Goal: Task Accomplishment & Management: Use online tool/utility

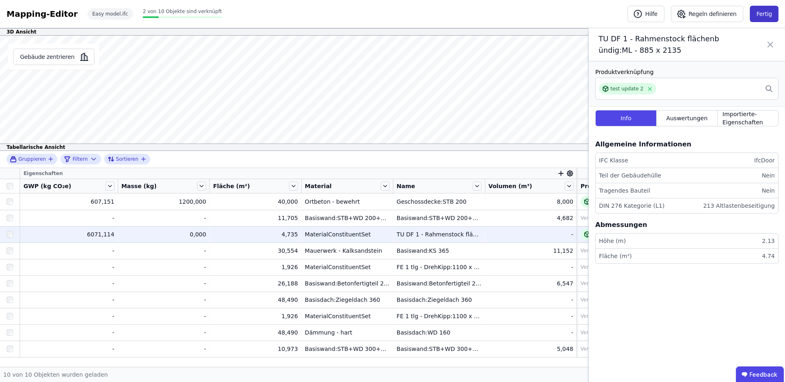
click at [618, 11] on button "Fertig" at bounding box center [764, 14] width 29 height 16
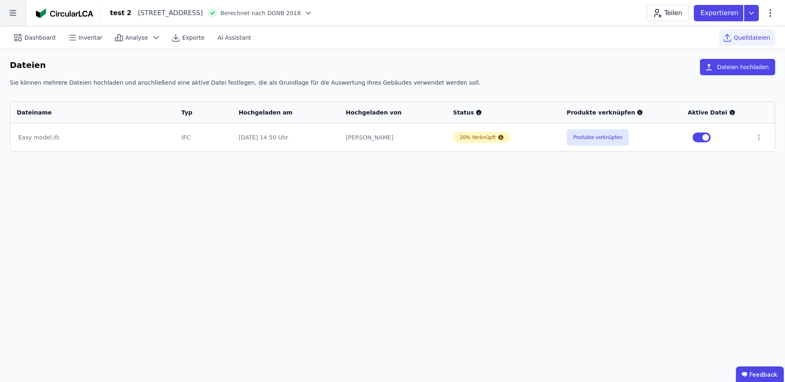
click at [11, 16] on icon at bounding box center [13, 13] width 26 height 26
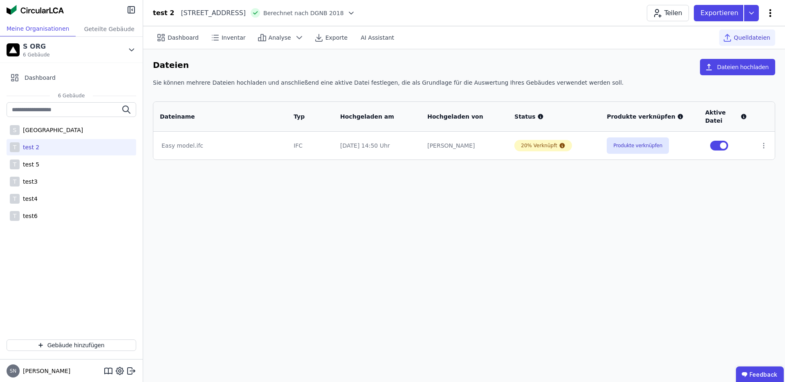
click at [618, 14] on icon at bounding box center [771, 13] width 10 height 10
click at [618, 30] on span "Gebäude bearbeiten" at bounding box center [732, 32] width 59 height 8
select select "**********"
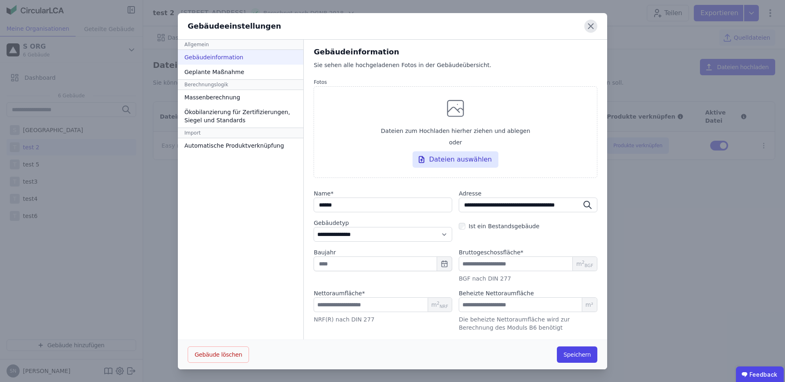
click at [587, 29] on icon at bounding box center [591, 26] width 13 height 13
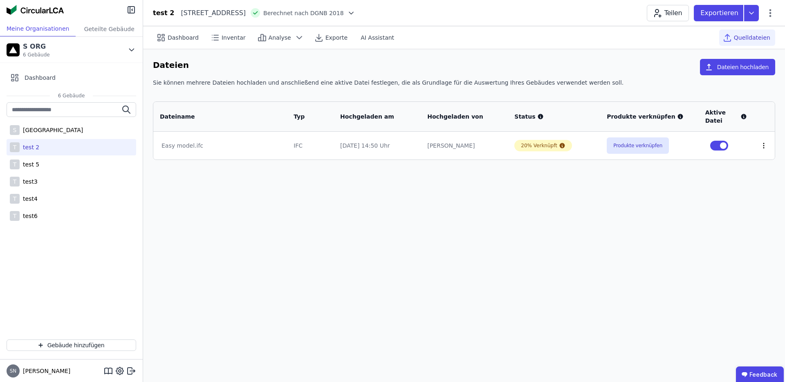
click at [618, 145] on icon at bounding box center [763, 145] width 7 height 7
click at [618, 194] on div "Dashboard Inventar Analyse Exporte AI Assistant Quelldateien Dateien Dateien ho…" at bounding box center [464, 204] width 642 height 356
click at [618, 147] on button "Produkte verknüpfen" at bounding box center [638, 145] width 62 height 16
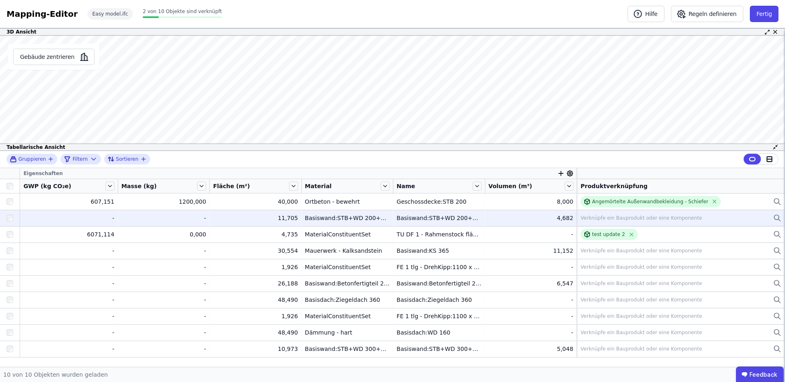
click at [618, 220] on div "Verknüpfe ein Bauprodukt oder eine Komponente" at bounding box center [641, 218] width 121 height 7
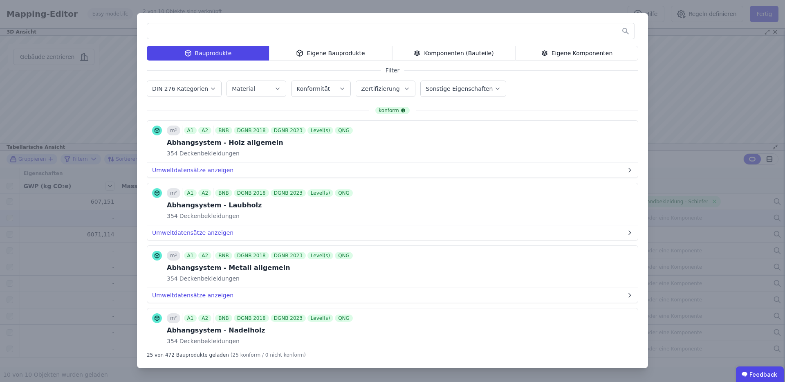
click at [618, 49] on div "Bauprodukte Eigene Bauprodukte Komponenten (Bauteile) Eigene Komponenten Filter…" at bounding box center [392, 191] width 785 height 382
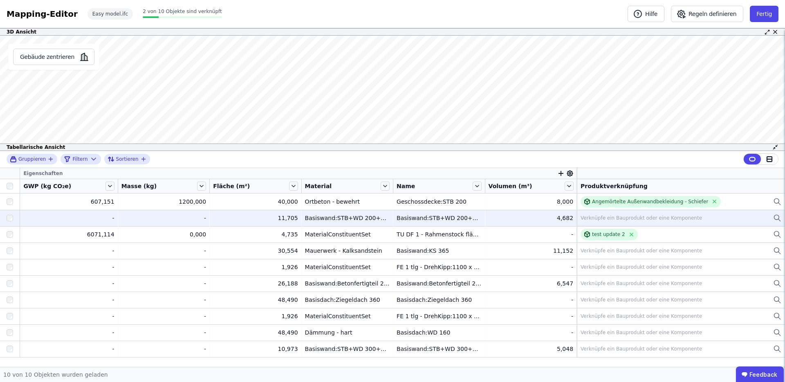
click at [597, 216] on div "Verknüpfe ein Bauprodukt oder eine Komponente" at bounding box center [641, 218] width 121 height 7
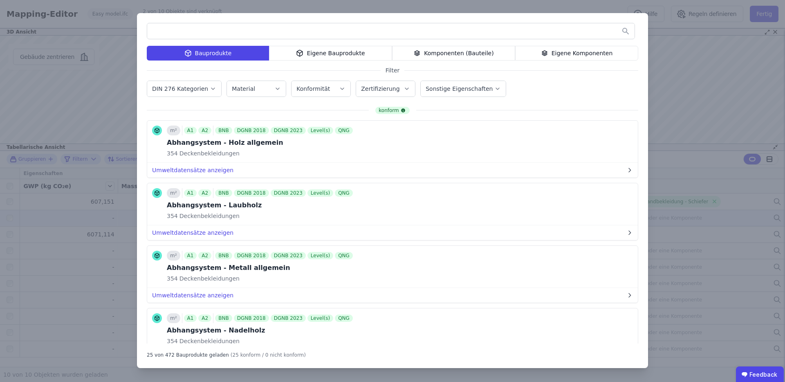
click at [618, 69] on div "Bauprodukte Eigene Bauprodukte Komponenten (Bauteile) Eigene Komponenten Filter…" at bounding box center [392, 191] width 785 height 382
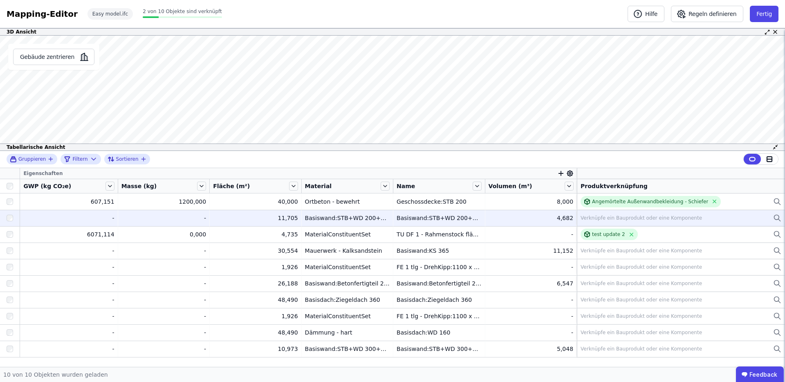
click at [618, 220] on div "Verknüpfe ein Bauprodukt oder eine Komponente" at bounding box center [641, 218] width 121 height 7
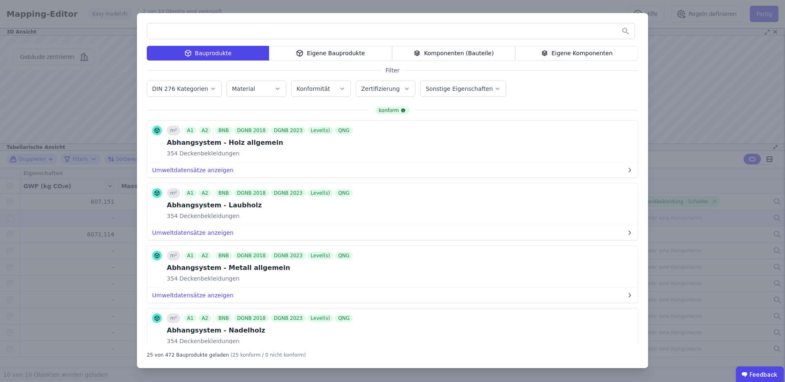
click at [618, 35] on div "Bauprodukte Eigene Bauprodukte Komponenten (Bauteile) Eigene Komponenten Filter…" at bounding box center [392, 191] width 785 height 382
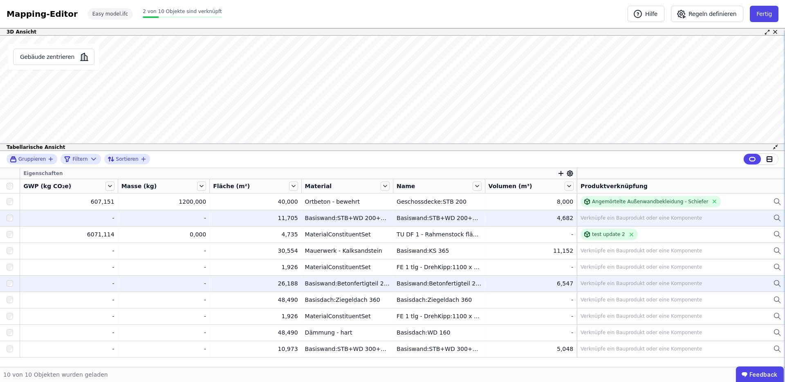
click at [82, 283] on div "-" at bounding box center [68, 283] width 91 height 8
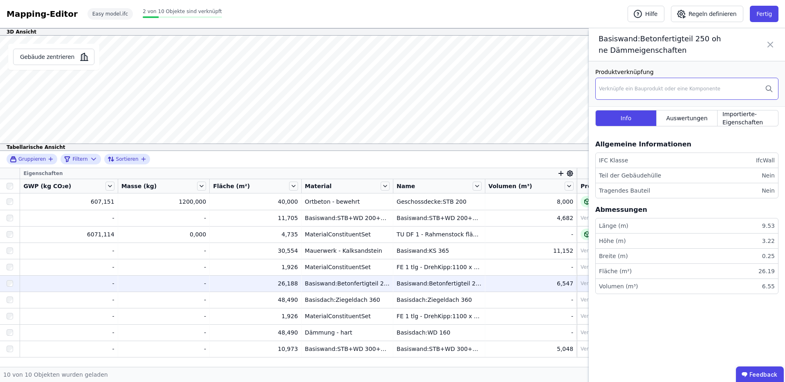
click at [618, 86] on div "Verknüpfe ein Bauprodukt oder eine Komponente" at bounding box center [659, 88] width 121 height 7
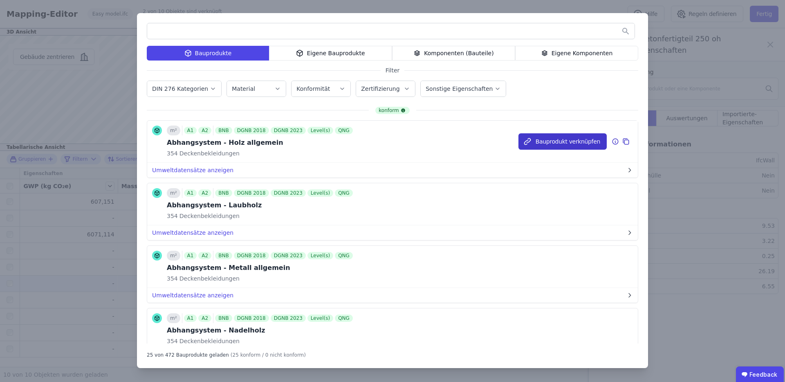
click at [550, 145] on button "Bauprodukt verknüpfen" at bounding box center [563, 141] width 88 height 16
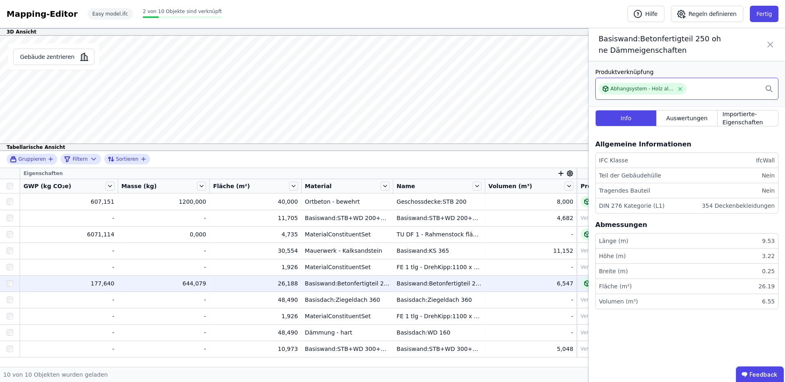
click at [618, 88] on div "Abhangsystem - Holz allgemein" at bounding box center [687, 89] width 183 height 22
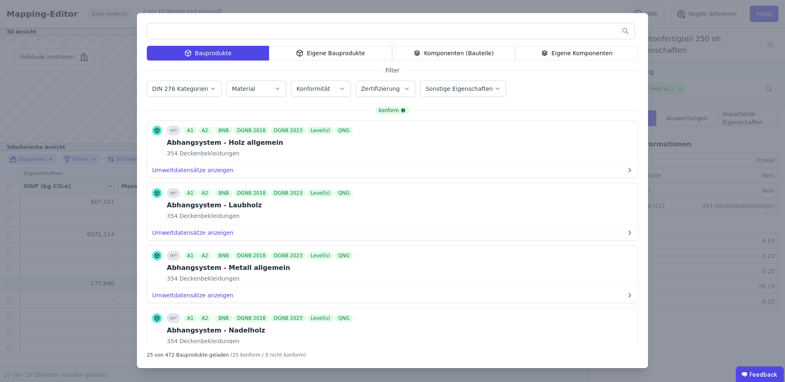
click at [618, 46] on div "Bauprodukte Eigene Bauprodukte Komponenten (Bauteile) Eigene Komponenten Filter…" at bounding box center [392, 191] width 785 height 382
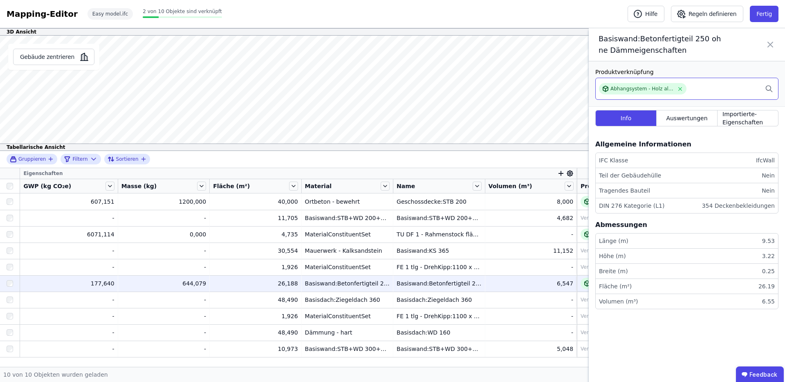
click at [618, 88] on div "Abhangsystem - Holz allgemein" at bounding box center [687, 89] width 183 height 22
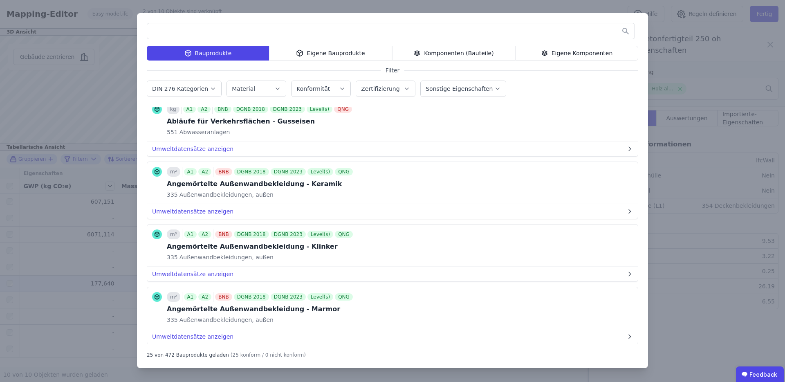
scroll to position [335, 0]
click at [375, 60] on div "Eigene Bauprodukte" at bounding box center [330, 53] width 123 height 15
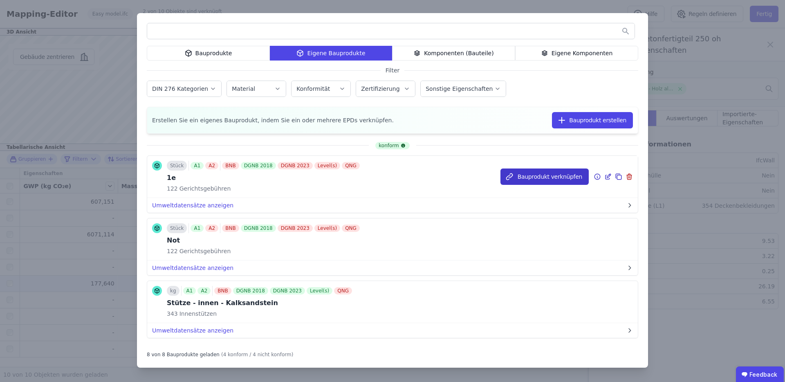
click at [553, 178] on button "Bauprodukt verknüpfen" at bounding box center [545, 177] width 88 height 16
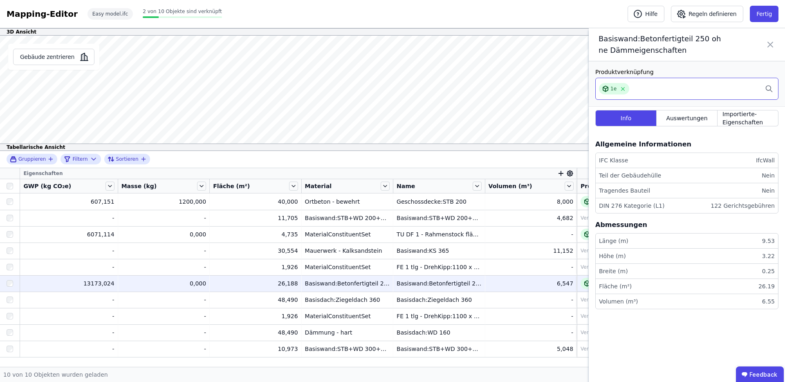
click at [618, 89] on div "1e" at bounding box center [687, 89] width 183 height 22
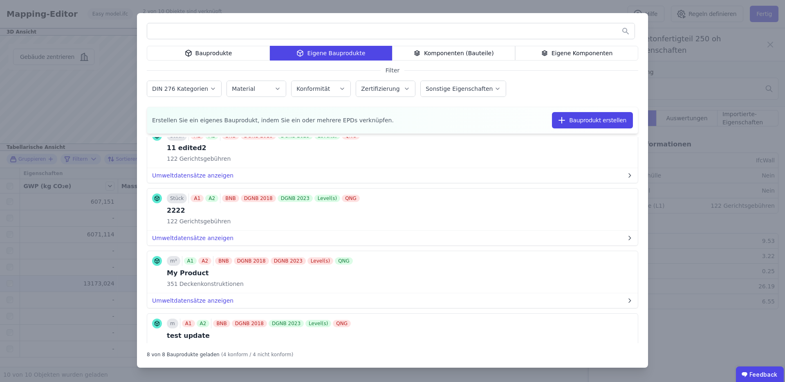
scroll to position [340, 0]
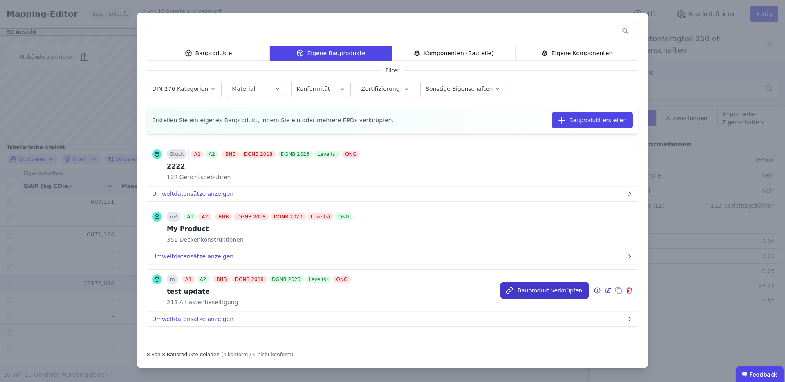
click at [541, 294] on button "Bauprodukt verknüpfen" at bounding box center [545, 290] width 88 height 16
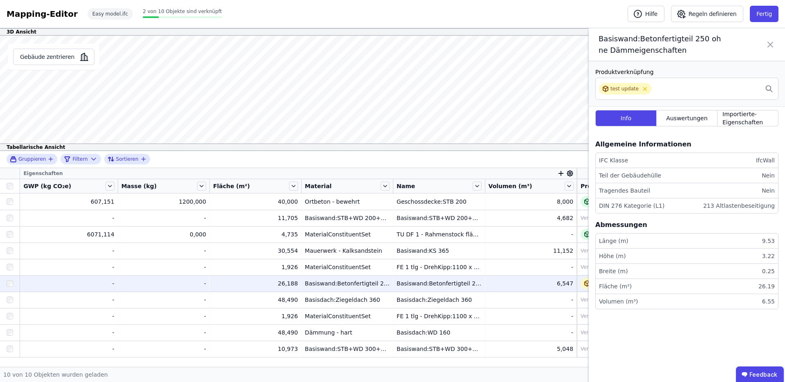
click at [148, 15] on div "2 von 10 Objekte sind verknüpft" at bounding box center [182, 12] width 79 height 8
drag, startPoint x: 129, startPoint y: 12, endPoint x: 209, endPoint y: 14, distance: 79.8
click at [209, 14] on div "Mapping-Editor Hilfe Regeln definieren Fertig Easy model.ifc 2 von 10 Objekte s…" at bounding box center [392, 14] width 785 height 28
click at [618, 48] on icon at bounding box center [771, 44] width 10 height 23
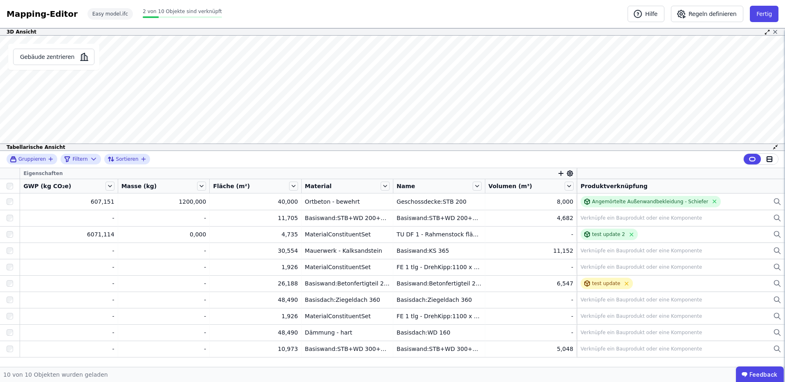
click at [618, 31] on icon at bounding box center [775, 32] width 7 height 7
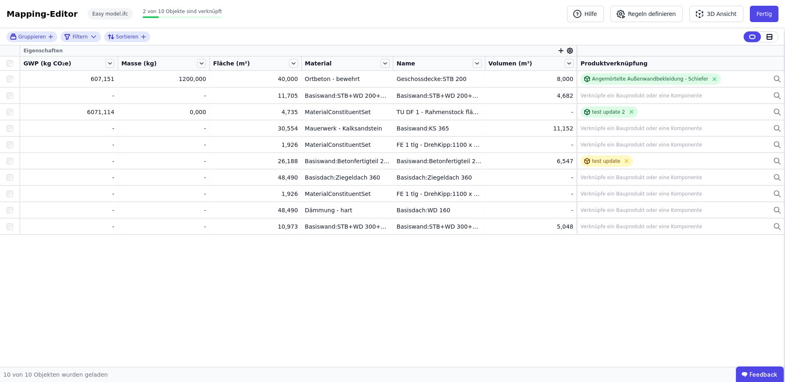
click at [316, 289] on div "Eigenschaften GWP (kg CO₂e) Masse (kg) Fläche (m²) Material Name Volumen (m³) P…" at bounding box center [392, 206] width 785 height 322
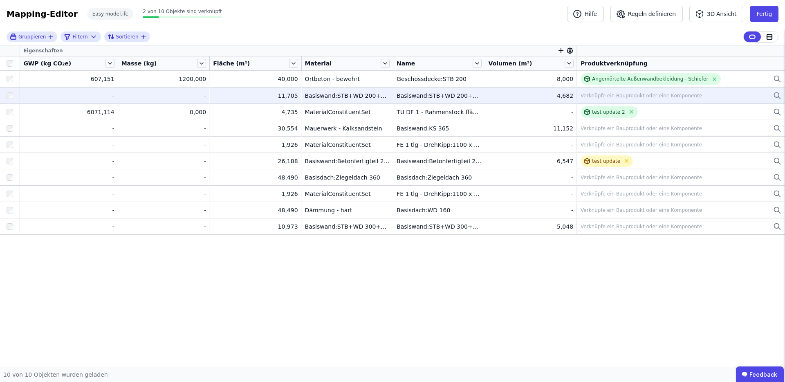
click at [544, 97] on div "4,682" at bounding box center [531, 96] width 85 height 8
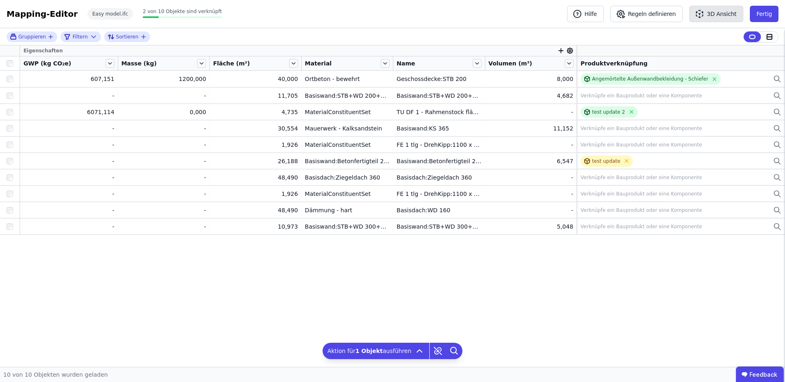
click at [618, 13] on icon "button" at bounding box center [700, 14] width 10 height 10
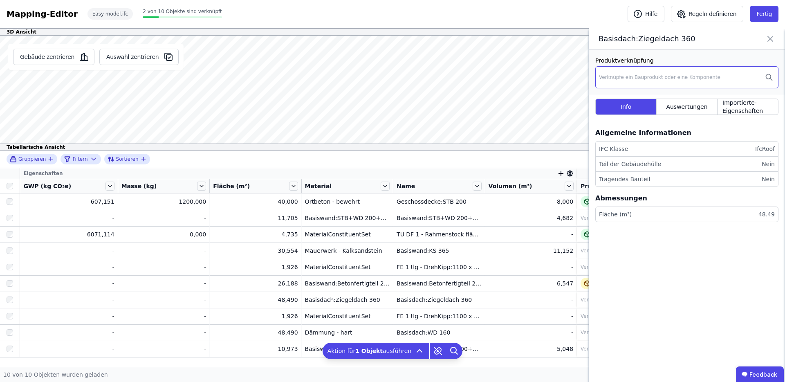
click at [618, 71] on div "Verknüpfe ein Bauprodukt oder eine Komponente" at bounding box center [687, 77] width 183 height 22
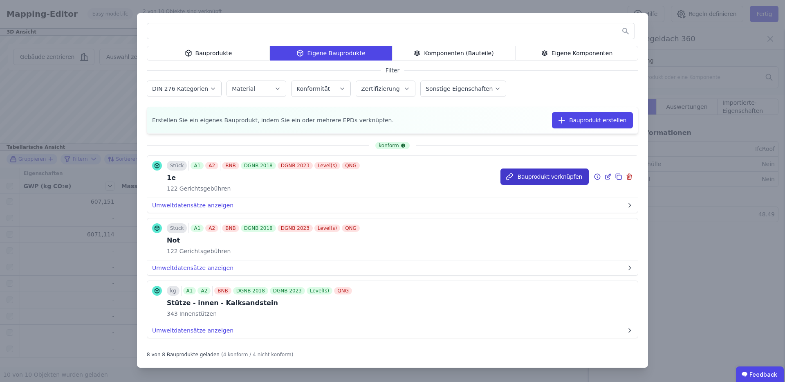
click at [568, 178] on button "Bauprodukt verknüpfen" at bounding box center [545, 177] width 88 height 16
